Goal: Information Seeking & Learning: Learn about a topic

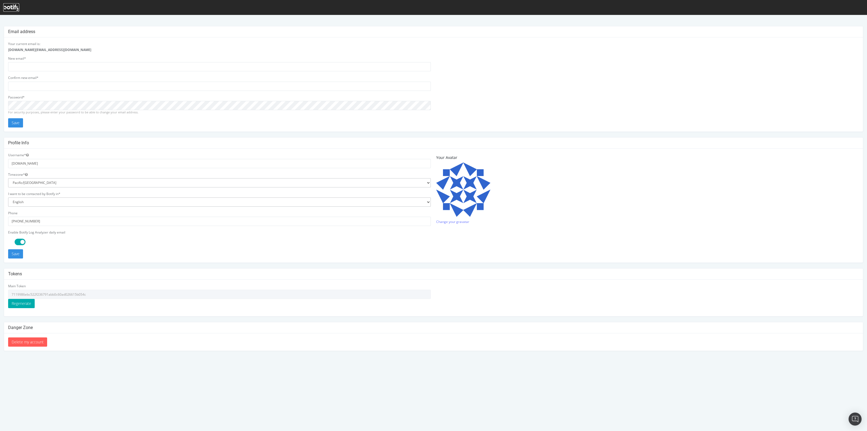
click at [13, 8] on icon at bounding box center [11, 8] width 16 height 6
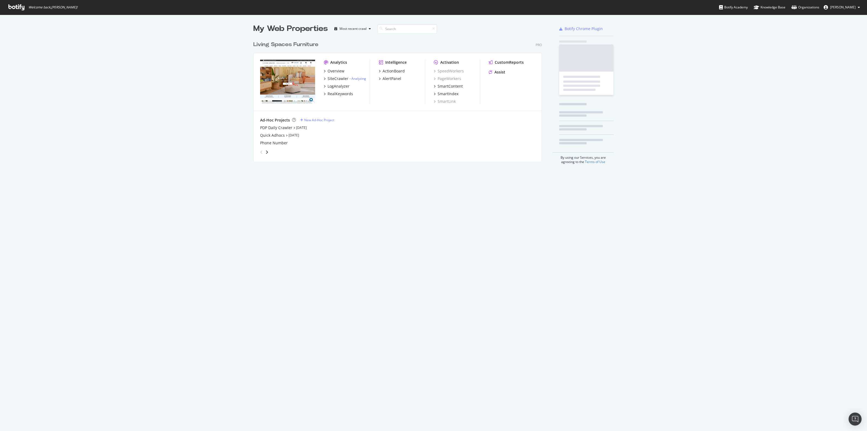
scroll to position [122, 287]
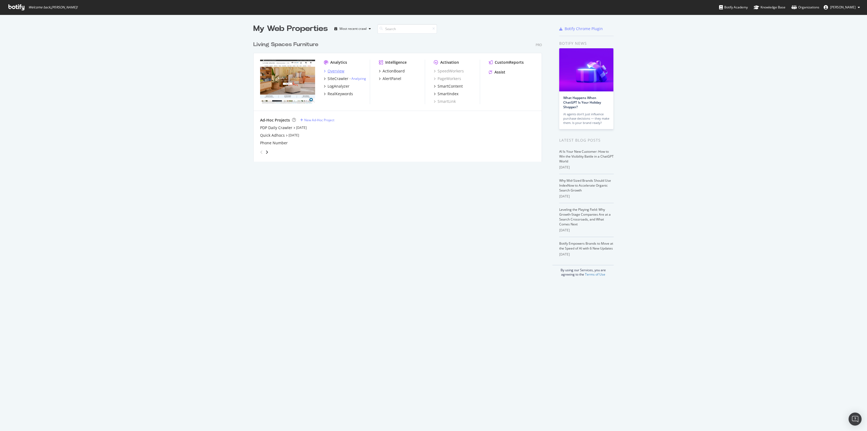
click at [331, 69] on div "Overview" at bounding box center [336, 70] width 17 height 5
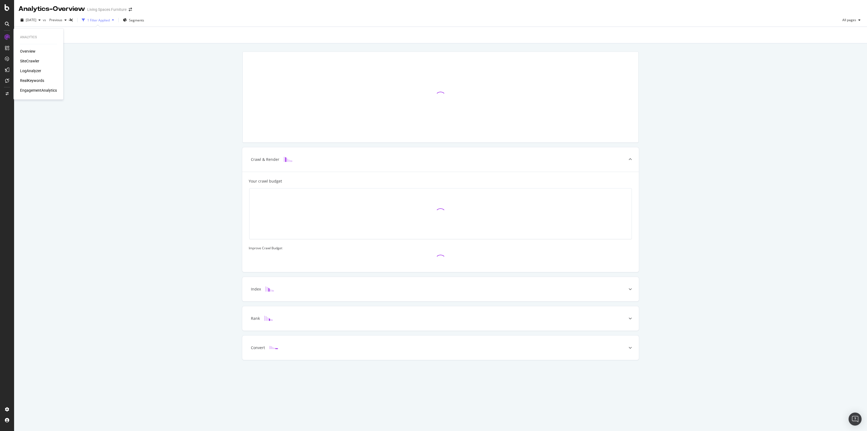
click at [31, 70] on div "LogAnalyzer" at bounding box center [30, 70] width 21 height 5
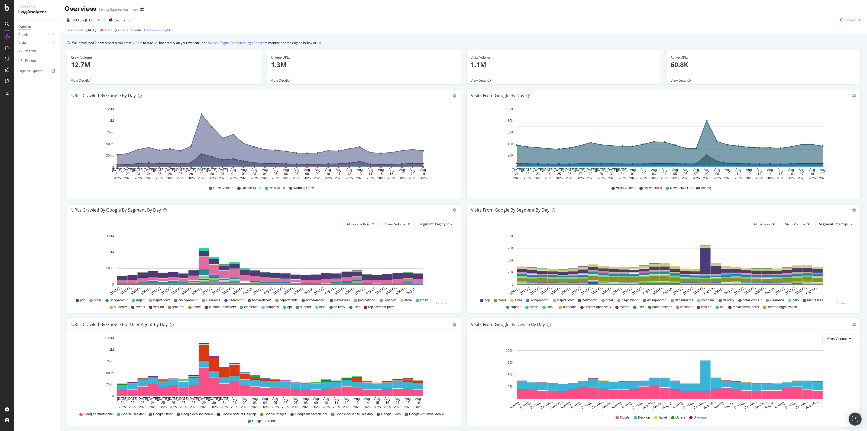
click at [838, 18] on icon "button" at bounding box center [841, 20] width 7 height 8
click at [849, 51] on span "OpenAI" at bounding box center [849, 50] width 20 height 5
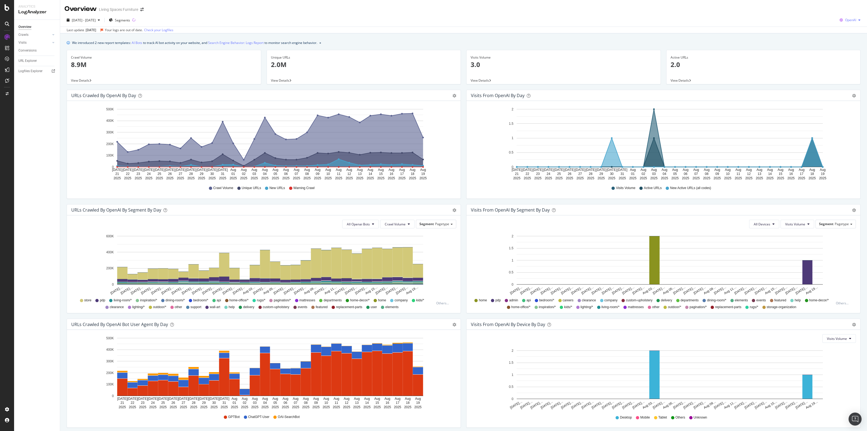
click at [845, 20] on span "OpenAI" at bounding box center [850, 20] width 11 height 5
click at [444, 28] on div "Last update [DATE] Your logs are out of date. Check your Logfiles" at bounding box center [463, 30] width 807 height 7
click at [859, 18] on div "[DATE] - [DATE] Segments OpenAI" at bounding box center [463, 21] width 807 height 11
click at [858, 21] on icon "button" at bounding box center [859, 19] width 2 height 3
click at [853, 60] on span "Other AI Bots" at bounding box center [849, 61] width 20 height 5
